Goal: Task Accomplishment & Management: Manage account settings

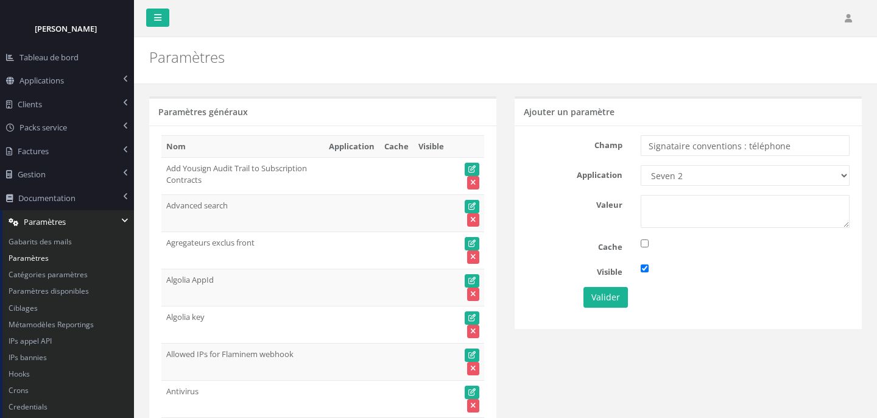
select select "60"
click at [33, 261] on link "Paramètres" at bounding box center [68, 258] width 132 height 16
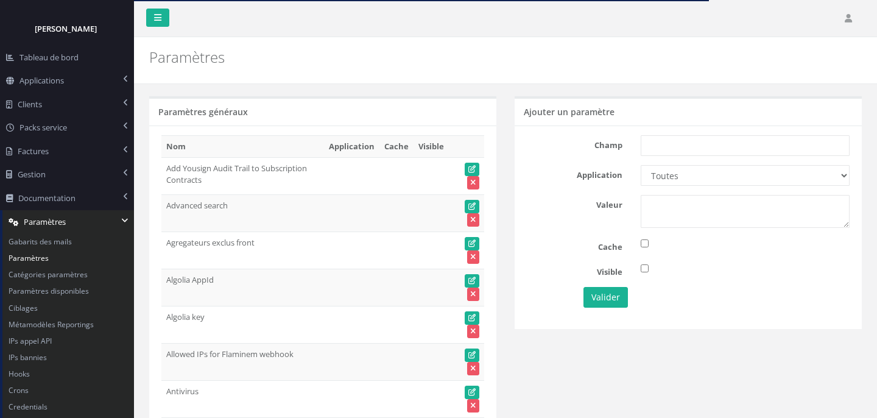
click at [317, 108] on div "Paramètres généraux" at bounding box center [322, 110] width 347 height 29
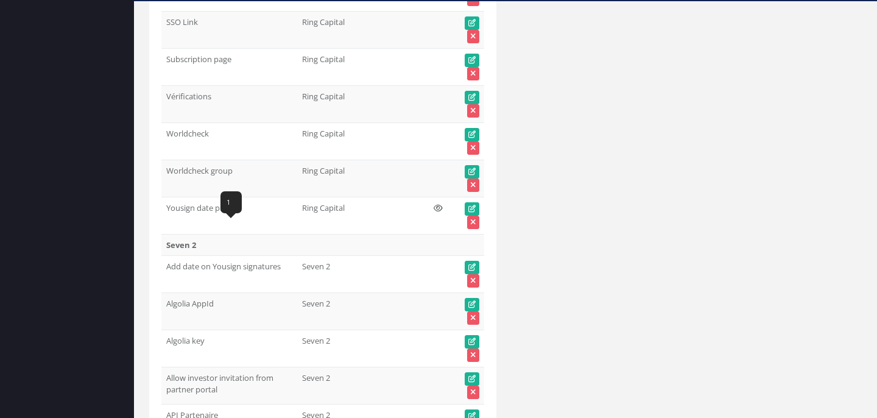
click at [229, 256] on td "Add date on Yousign signatures" at bounding box center [229, 274] width 136 height 37
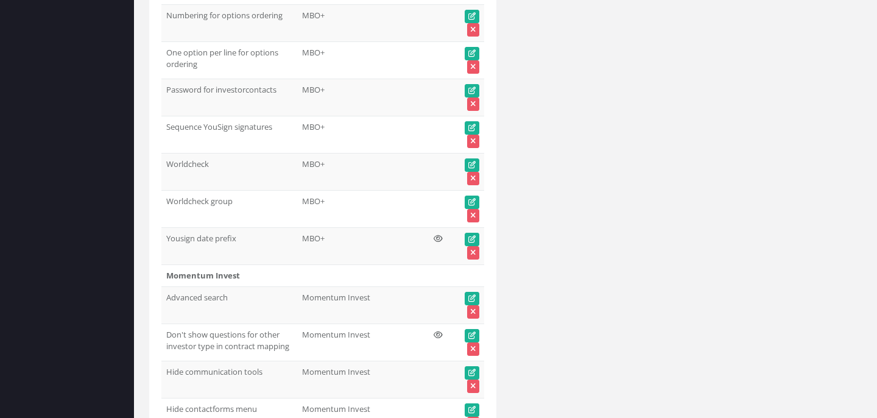
scroll to position [47122, 0]
